Goal: Task Accomplishment & Management: Manage account settings

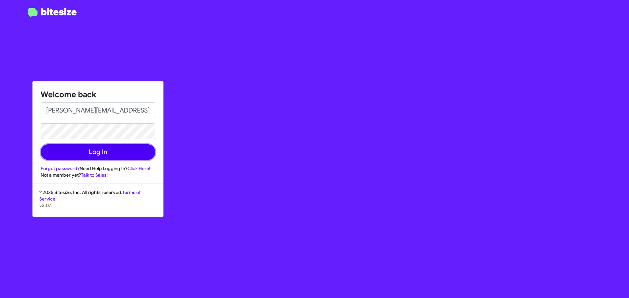
click at [98, 158] on button "Log In" at bounding box center [98, 152] width 115 height 16
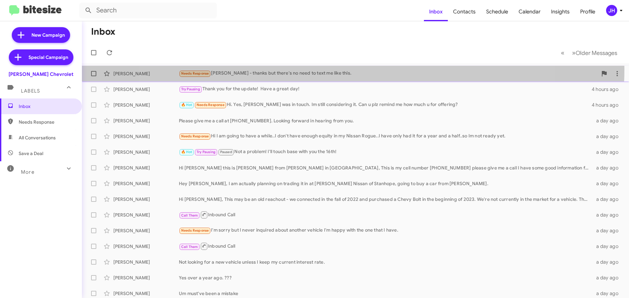
click at [340, 69] on div "[PERSON_NAME] Needs Response [PERSON_NAME] - thanks but there's no need to text…" at bounding box center [355, 73] width 537 height 13
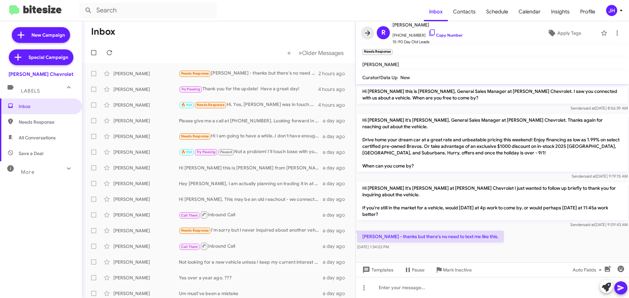
click at [362, 36] on span at bounding box center [367, 33] width 13 height 8
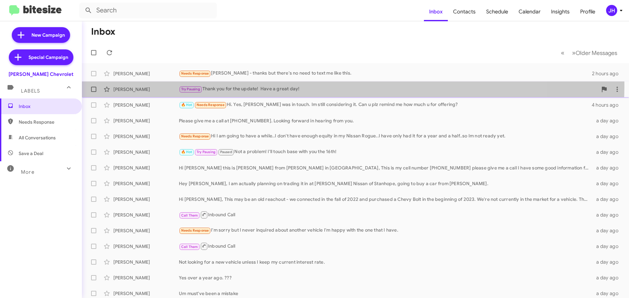
click at [294, 85] on div "[PERSON_NAME] Try Pausing Thank you for the update! Have a great day! 4 hours a…" at bounding box center [355, 89] width 537 height 13
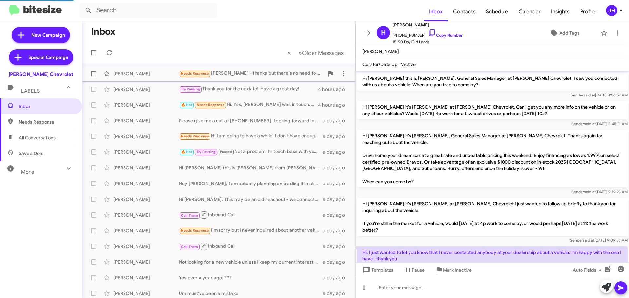
scroll to position [44, 0]
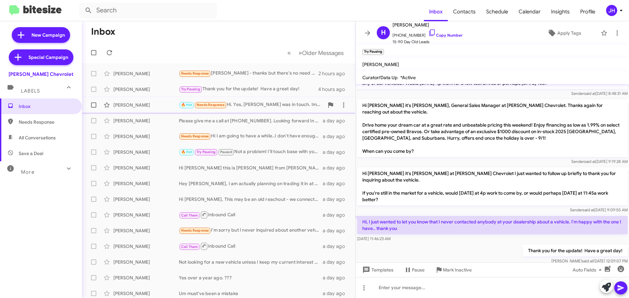
click at [269, 108] on div "🔥 Hot Needs Response Hi. Yes, [PERSON_NAME] was in touch. Im still considering …" at bounding box center [251, 105] width 145 height 8
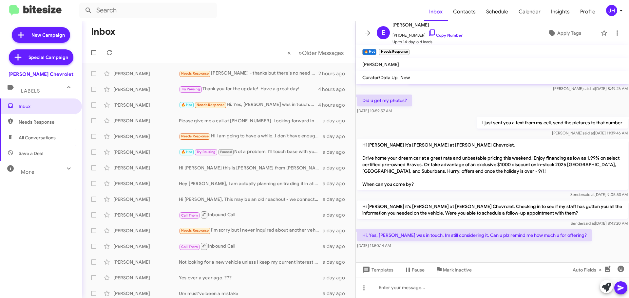
scroll to position [180, 0]
click at [367, 33] on icon at bounding box center [368, 33] width 8 height 8
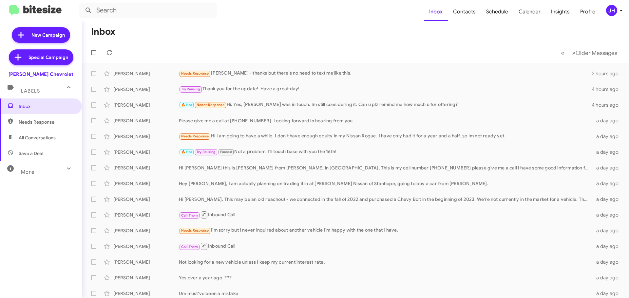
click at [609, 8] on div "JH" at bounding box center [611, 10] width 11 height 11
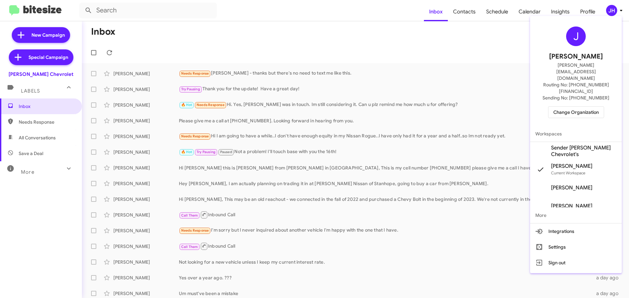
click at [571, 101] on div "[PERSON_NAME] [PERSON_NAME][EMAIL_ADDRESS][DOMAIN_NAME] Routing No: [PHONE_NUMB…" at bounding box center [576, 72] width 92 height 107
click at [570, 107] on span "Change Organization" at bounding box center [576, 112] width 46 height 11
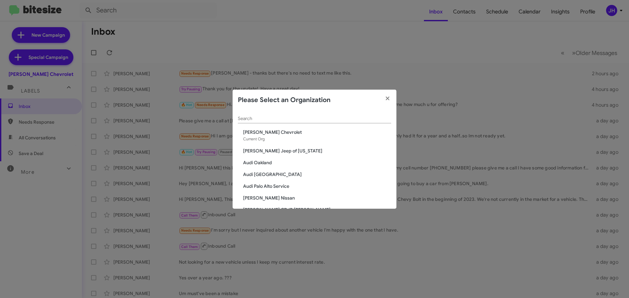
click at [259, 119] on input "Search" at bounding box center [314, 118] width 153 height 5
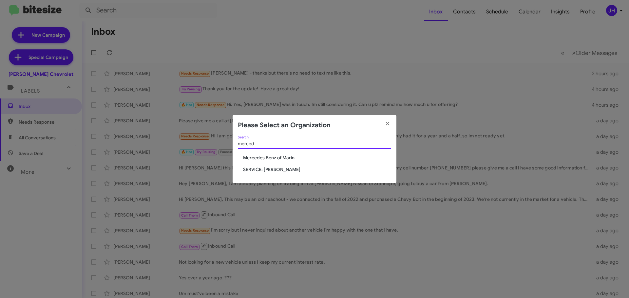
type input "merced"
click at [279, 167] on span "SERVICE: [PERSON_NAME]" at bounding box center [317, 169] width 148 height 7
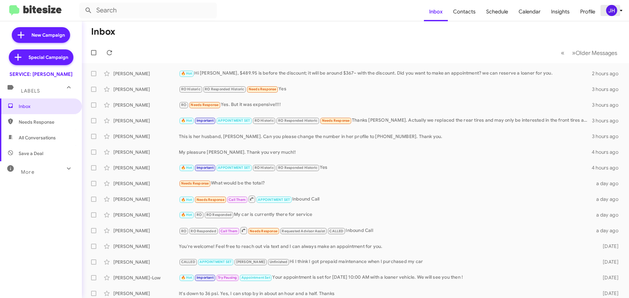
click at [613, 13] on div "JH" at bounding box center [611, 10] width 11 height 11
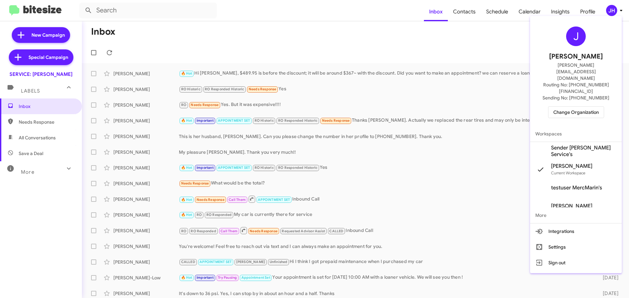
click at [576, 145] on span "Sender [PERSON_NAME] Service's" at bounding box center [584, 151] width 66 height 13
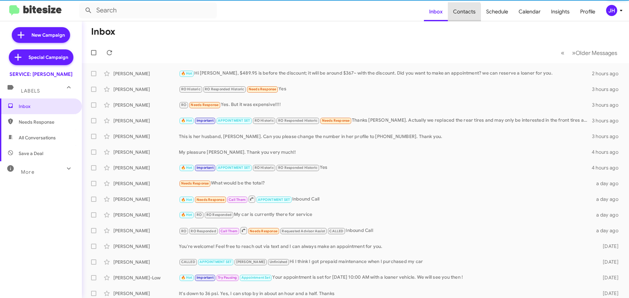
click at [459, 16] on span "Contacts" at bounding box center [464, 11] width 33 height 19
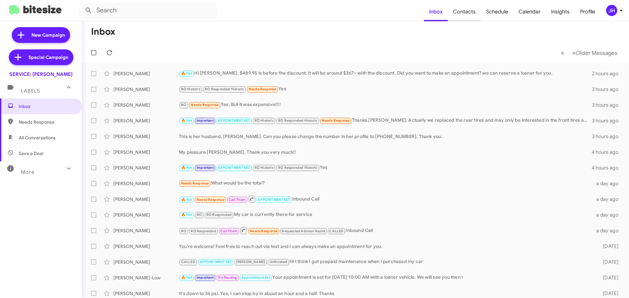
type input "in:groups"
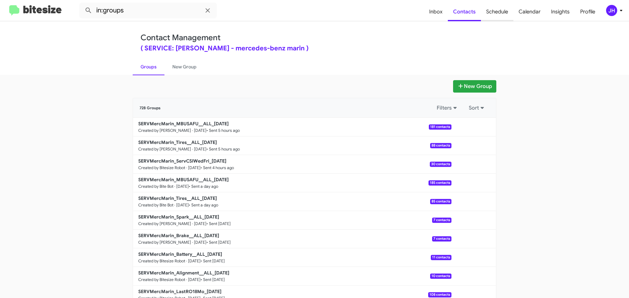
click at [494, 13] on span "Schedule" at bounding box center [497, 11] width 32 height 19
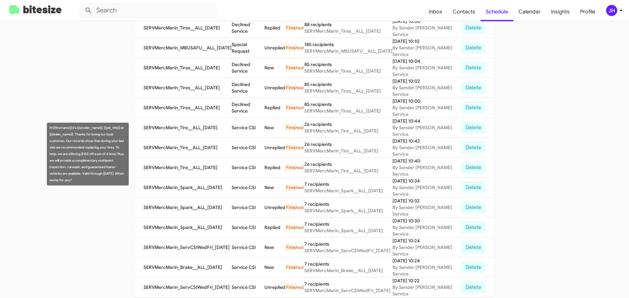
scroll to position [223, 0]
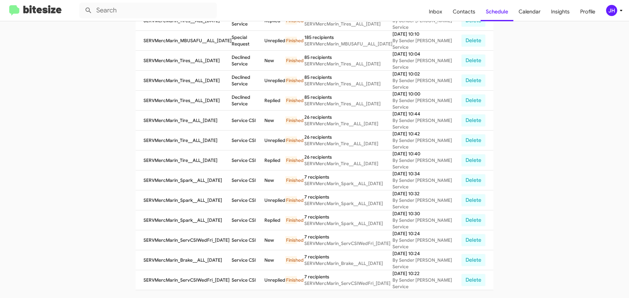
drag, startPoint x: 74, startPoint y: 205, endPoint x: 51, endPoint y: 157, distance: 53.8
click at [86, 156] on app-scheduler "Scheduled Campaign SERVICE: Mercedes Marin You have 0 active scheduled campaign…" at bounding box center [314, 48] width 629 height 501
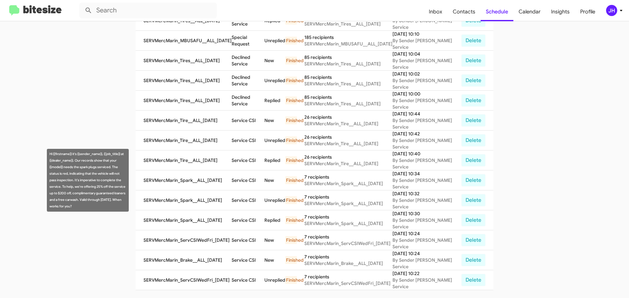
drag, startPoint x: 76, startPoint y: 206, endPoint x: 49, endPoint y: 153, distance: 58.9
click at [49, 153] on div "Hi {{firstname}} it's {{sender_name}}, {{job_title}} at {{dealer_name}}. Our re…" at bounding box center [88, 180] width 82 height 63
copy div "Hi {{firstname}} it's {{sender_name}}, {{job_title}} at {{dealer_name}}. Our re…"
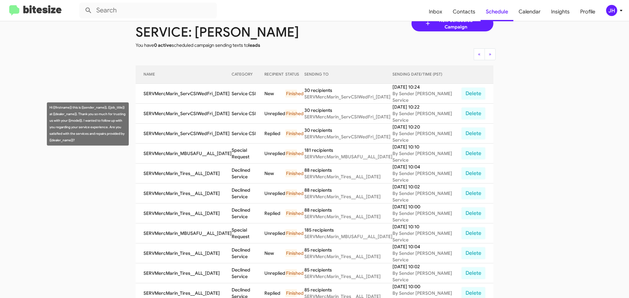
scroll to position [33, 0]
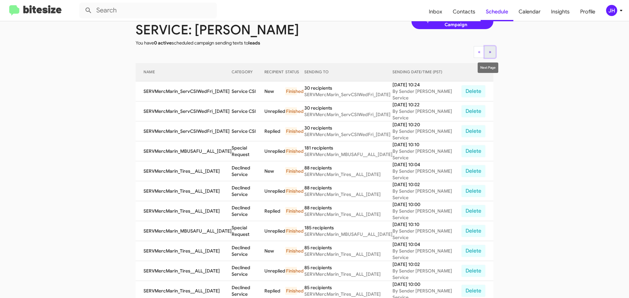
click at [490, 53] on button "» Next" at bounding box center [489, 52] width 11 height 12
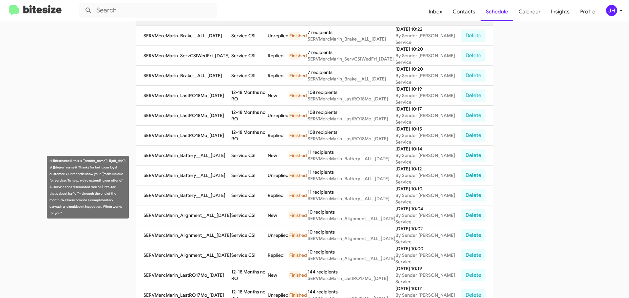
scroll to position [223, 0]
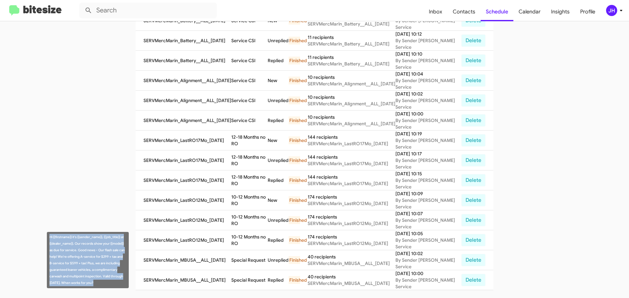
drag, startPoint x: 94, startPoint y: 284, endPoint x: 48, endPoint y: 235, distance: 67.2
click at [48, 235] on div "Hi {{firstname}} it's {{sender_name}}, {{job_title}} at {{dealer_name}}. Our re…" at bounding box center [88, 260] width 82 height 56
copy div "Hi {{firstname}} it's {{sender_name}}, {{job_title}} at {{dealer_name}}. Our re…"
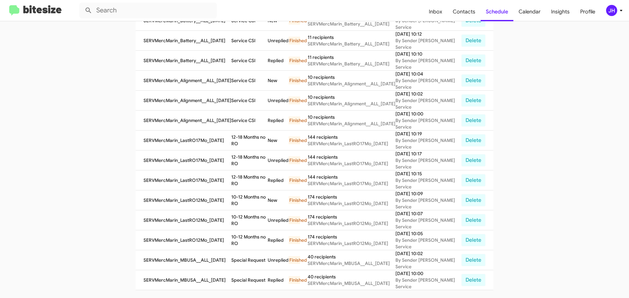
scroll to position [0, 0]
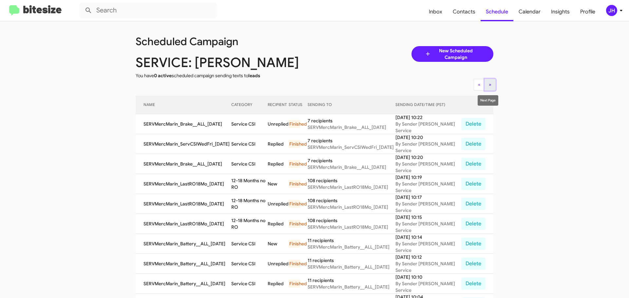
click at [484, 89] on button "» Next" at bounding box center [489, 85] width 11 height 12
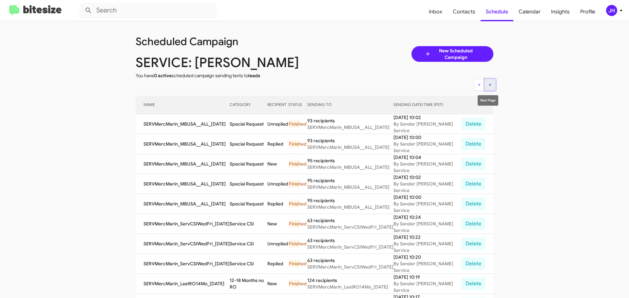
click at [484, 84] on button "» Next" at bounding box center [489, 85] width 11 height 12
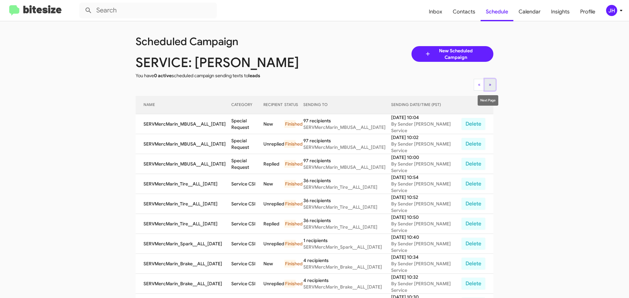
click at [486, 81] on button "» Next" at bounding box center [489, 85] width 11 height 12
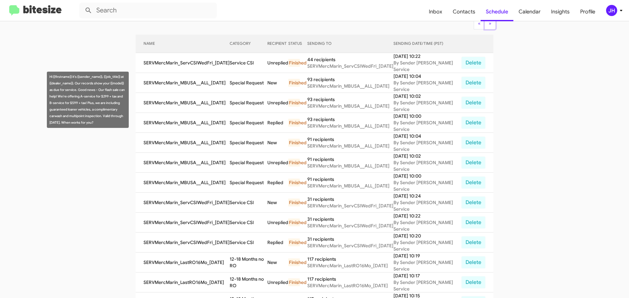
scroll to position [27, 0]
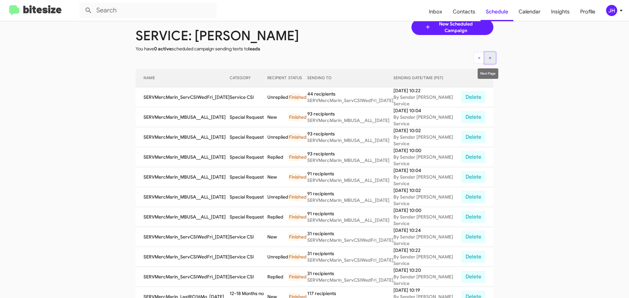
click at [490, 63] on button "» Next" at bounding box center [489, 58] width 11 height 12
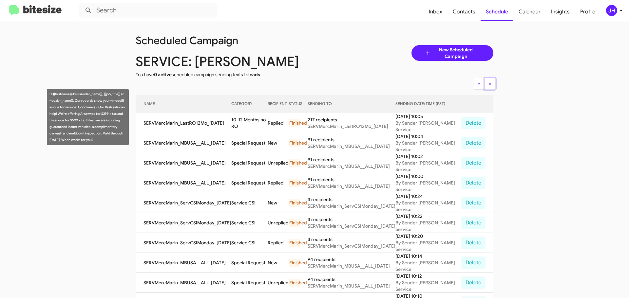
scroll to position [0, 0]
